Goal: Task Accomplishment & Management: Complete application form

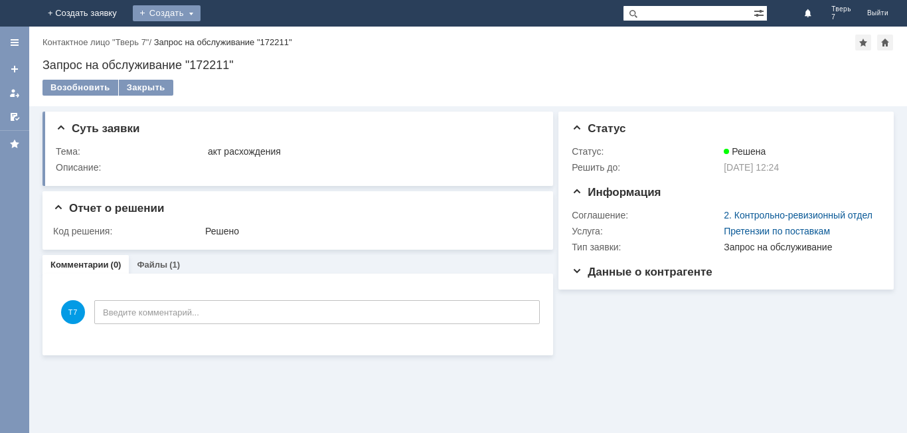
click at [201, 14] on div "Создать" at bounding box center [167, 13] width 68 height 16
click at [247, 39] on link "Заявка" at bounding box center [196, 40] width 101 height 16
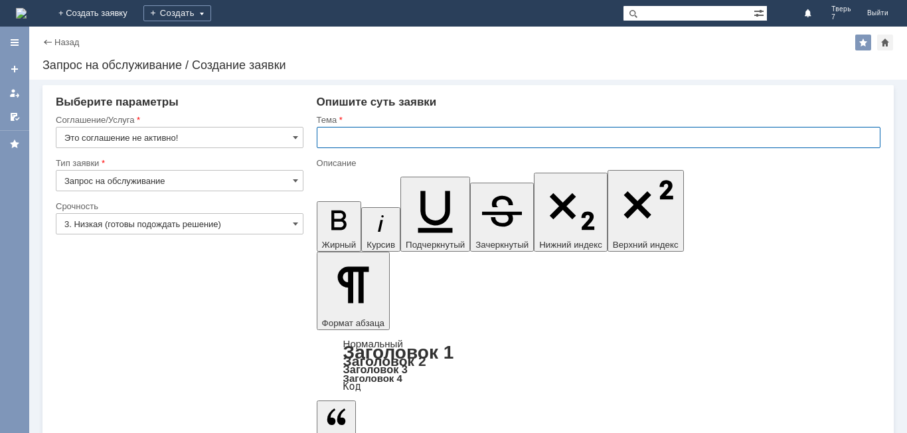
click at [329, 135] on input "text" at bounding box center [599, 137] width 564 height 21
type input "оч"
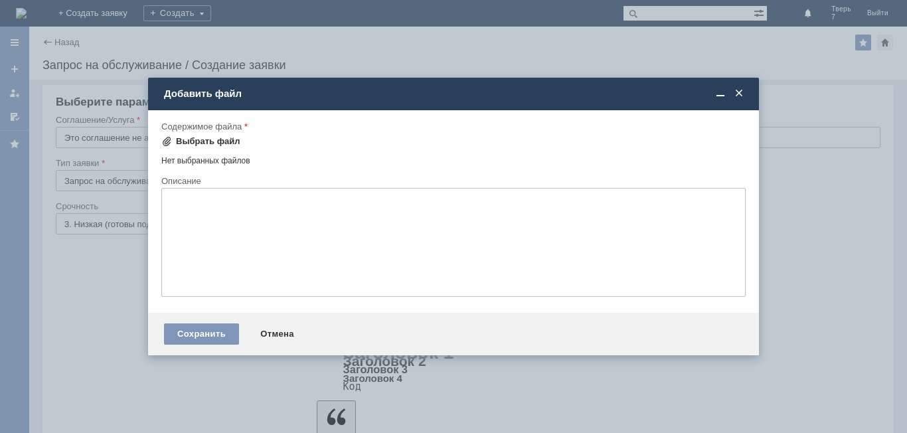
click at [206, 137] on div "Выбрать файл" at bounding box center [208, 141] width 64 height 11
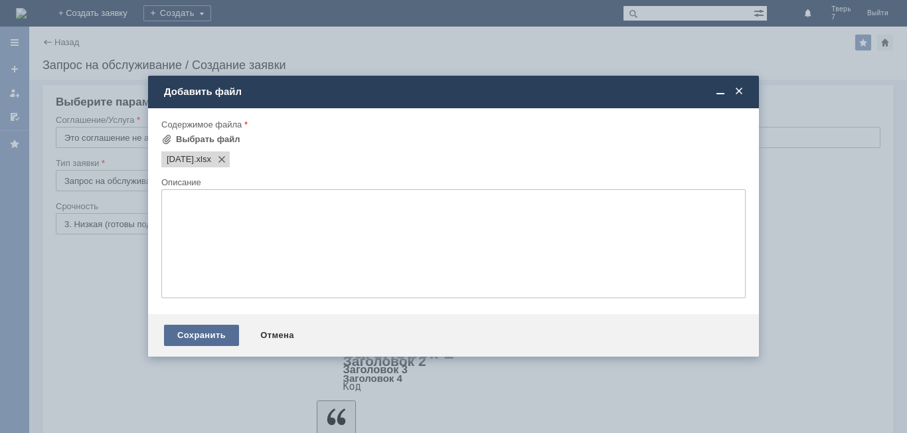
click at [182, 337] on div "Сохранить" at bounding box center [201, 335] width 75 height 21
